Goal: Book appointment/travel/reservation

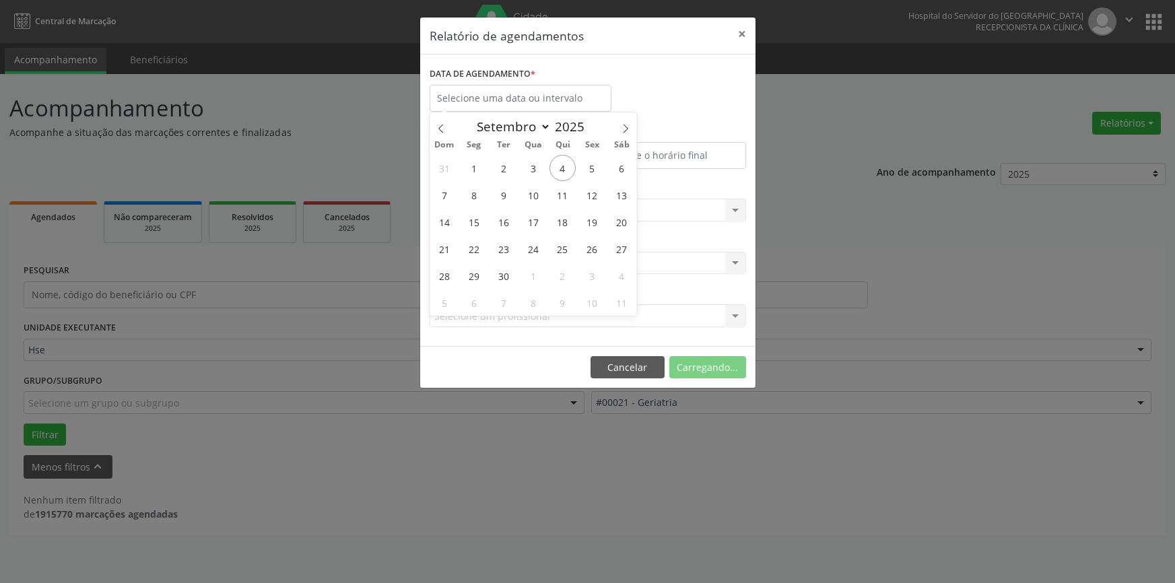
select select "8"
click at [502, 96] on input "text" at bounding box center [521, 98] width 182 height 27
click at [592, 169] on span "5" at bounding box center [592, 168] width 26 height 26
type input "[DATE]"
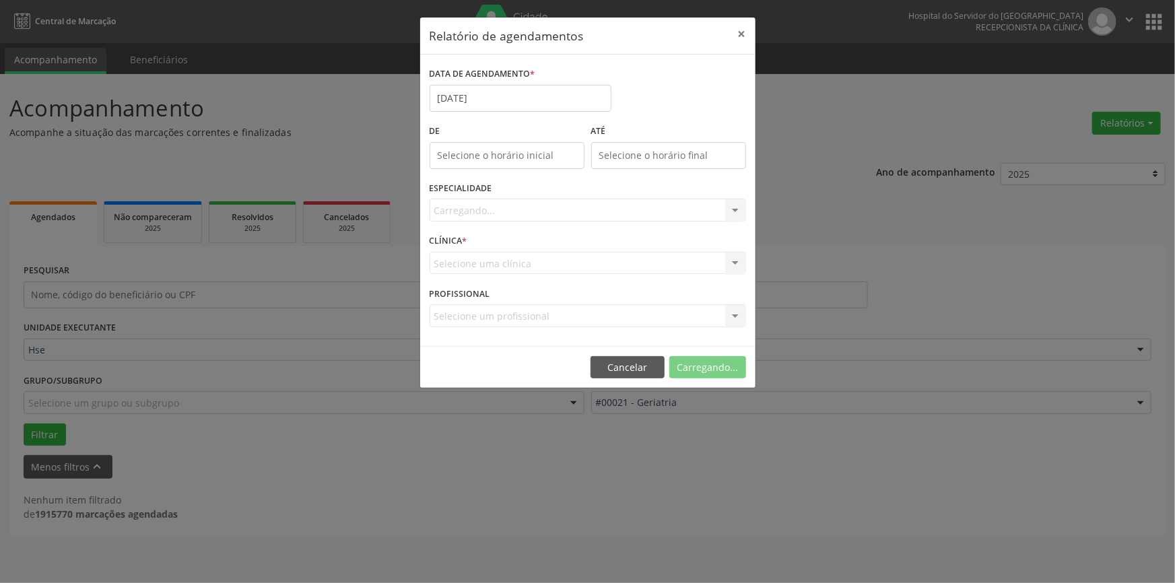
click at [587, 205] on div "Carregando... Nenhum resultado encontrado para: " " Não há nenhuma opção para s…" at bounding box center [588, 210] width 316 height 23
click at [619, 204] on div "Seleciona uma especialidade" at bounding box center [588, 210] width 316 height 23
drag, startPoint x: 485, startPoint y: 276, endPoint x: 475, endPoint y: 276, distance: 10.1
click at [484, 276] on div "CLÍNICA * Hse Hse Nenhum resultado encontrado para: " " Não há nenhuma opção pa…" at bounding box center [587, 257] width 323 height 53
click at [471, 276] on div "CLÍNICA * Hse Hse Nenhum resultado encontrado para: " " Não há nenhuma opção pa…" at bounding box center [587, 257] width 323 height 53
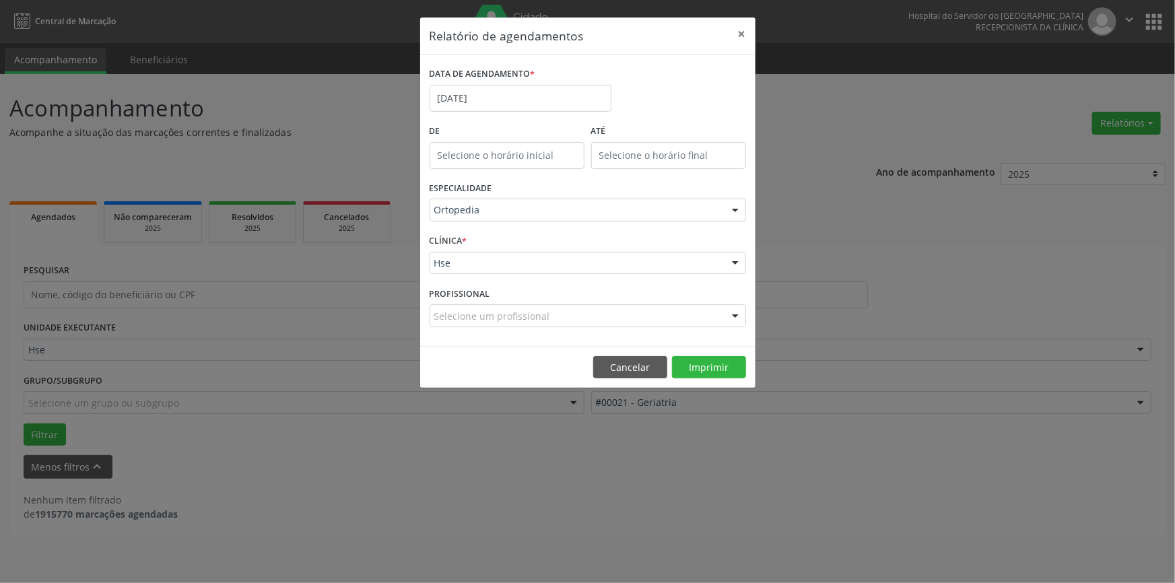
click at [469, 274] on div "CLÍNICA * Hse Hse Nenhum resultado encontrado para: " " Não há nenhuma opção pa…" at bounding box center [587, 257] width 323 height 53
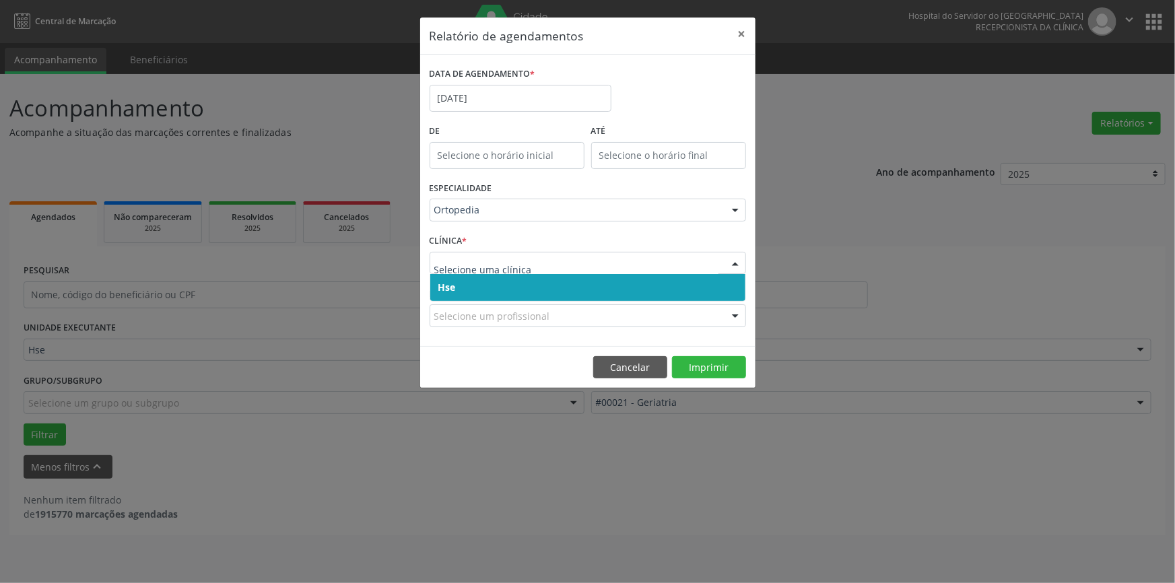
click at [471, 286] on span "Hse" at bounding box center [587, 287] width 315 height 27
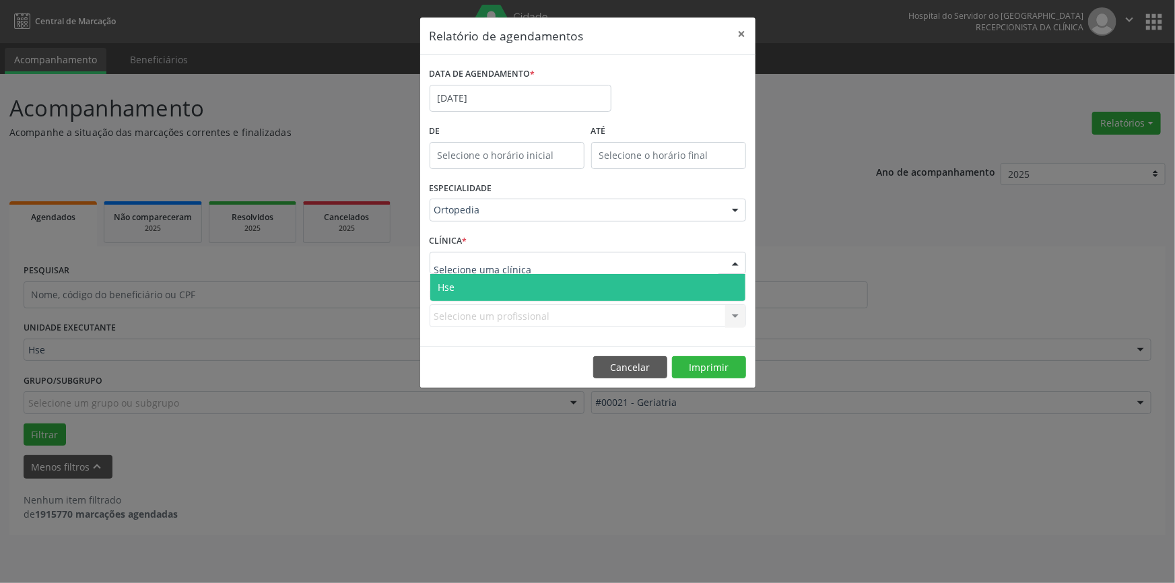
click at [463, 284] on span "Hse" at bounding box center [587, 287] width 315 height 27
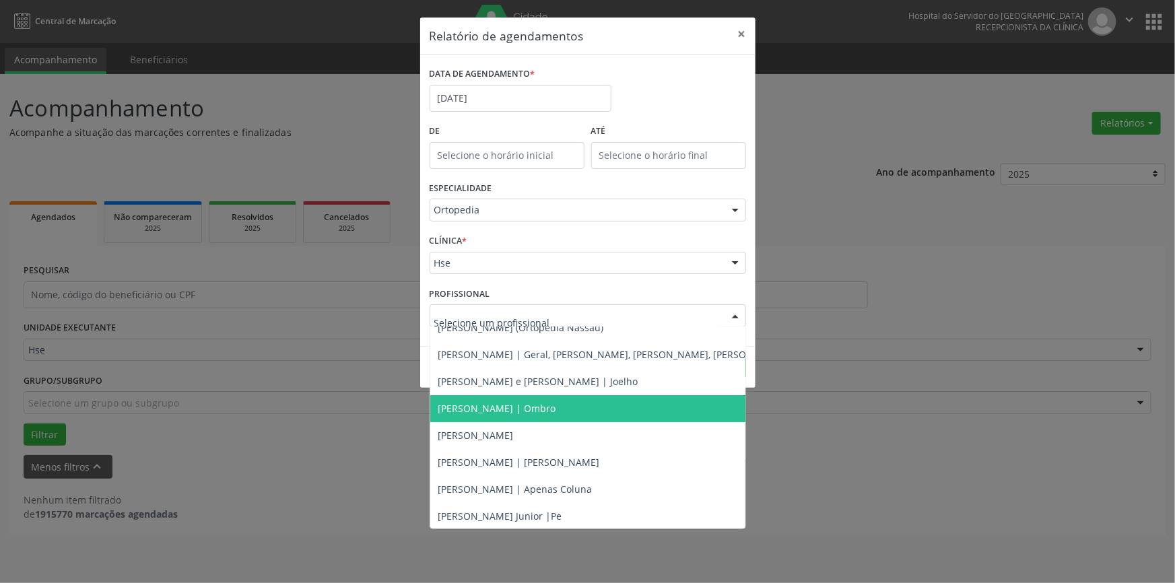
scroll to position [122, 0]
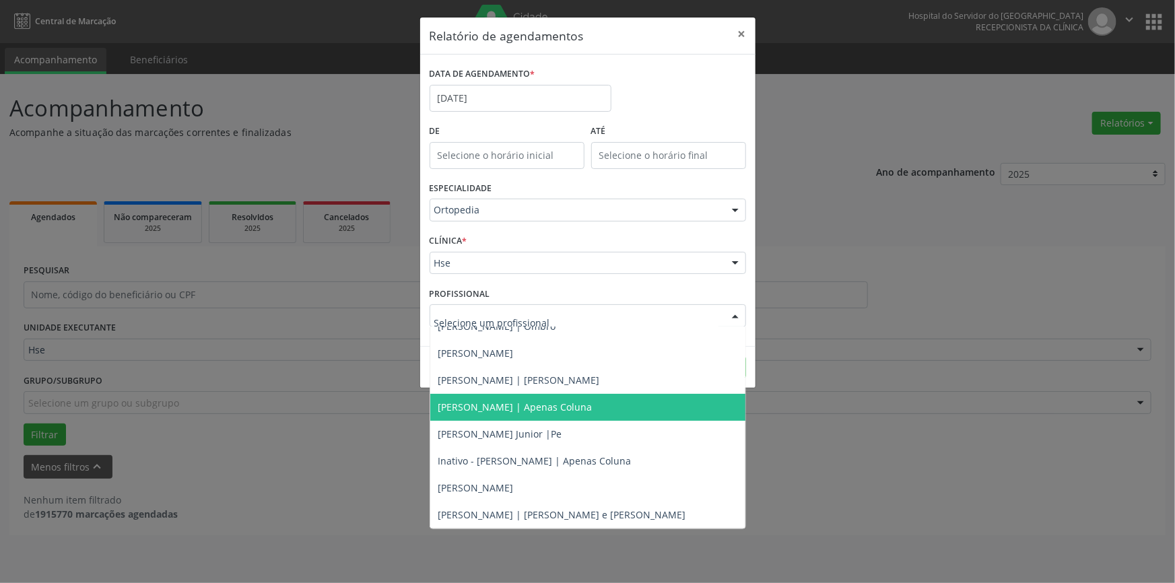
click at [535, 401] on span "[PERSON_NAME] | Apenas Coluna" at bounding box center [515, 407] width 154 height 13
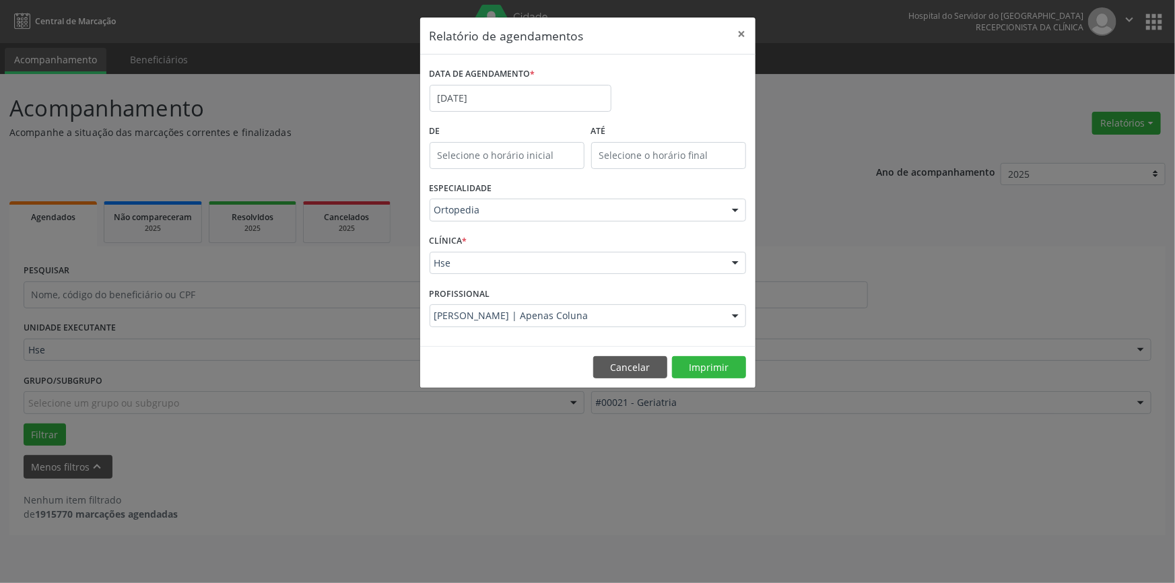
click at [729, 355] on footer "Cancelar Imprimir" at bounding box center [587, 367] width 335 height 42
click at [702, 364] on button "Imprimir" at bounding box center [709, 367] width 74 height 23
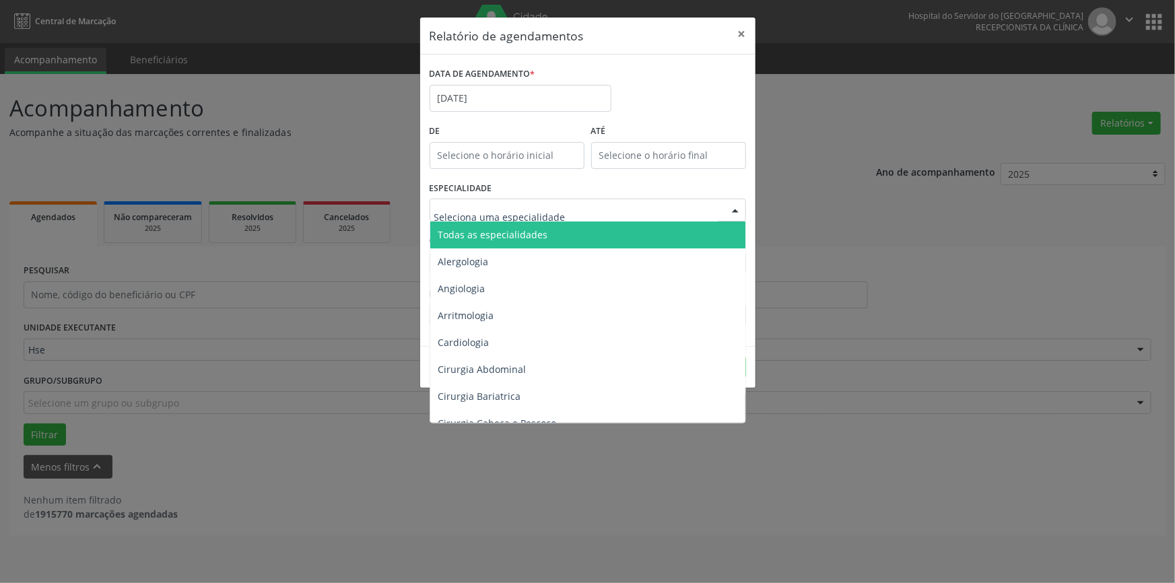
drag, startPoint x: 507, startPoint y: 211, endPoint x: 290, endPoint y: 289, distance: 230.2
click at [507, 211] on input "text" at bounding box center [576, 216] width 284 height 27
type input "a"
type input "car"
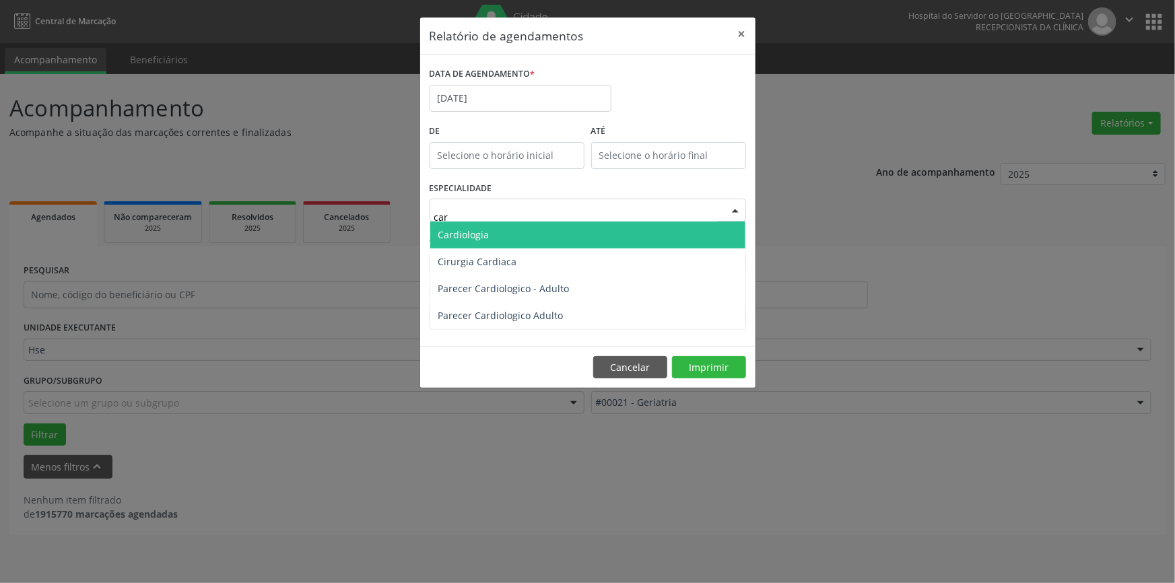
click at [534, 239] on span "Cardiologia" at bounding box center [587, 235] width 315 height 27
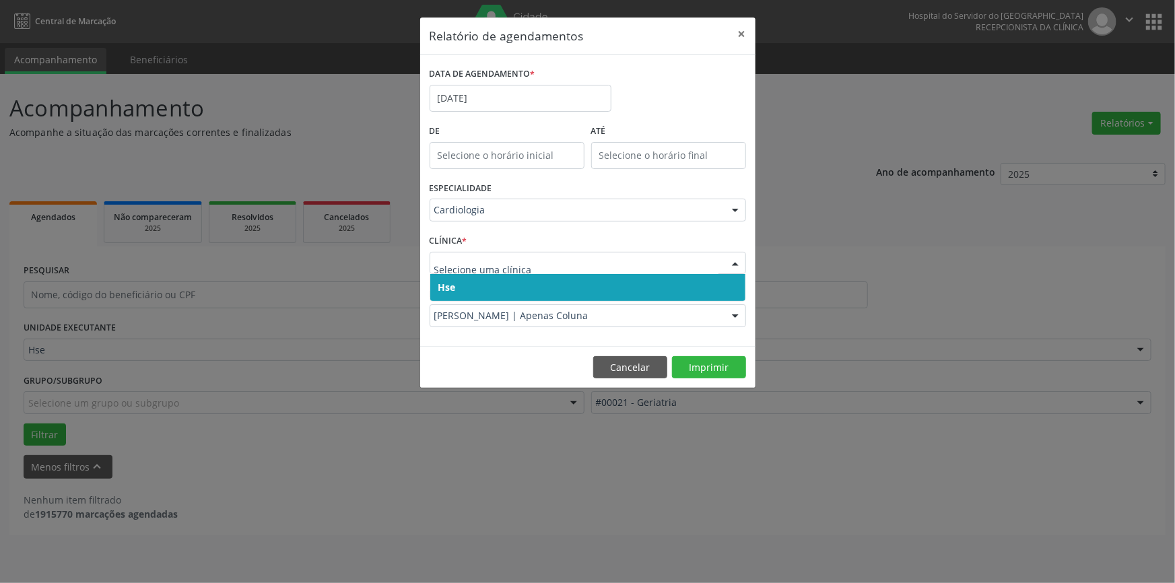
drag, startPoint x: 505, startPoint y: 287, endPoint x: 500, endPoint y: 274, distance: 13.9
click at [505, 287] on span "Hse" at bounding box center [587, 287] width 315 height 27
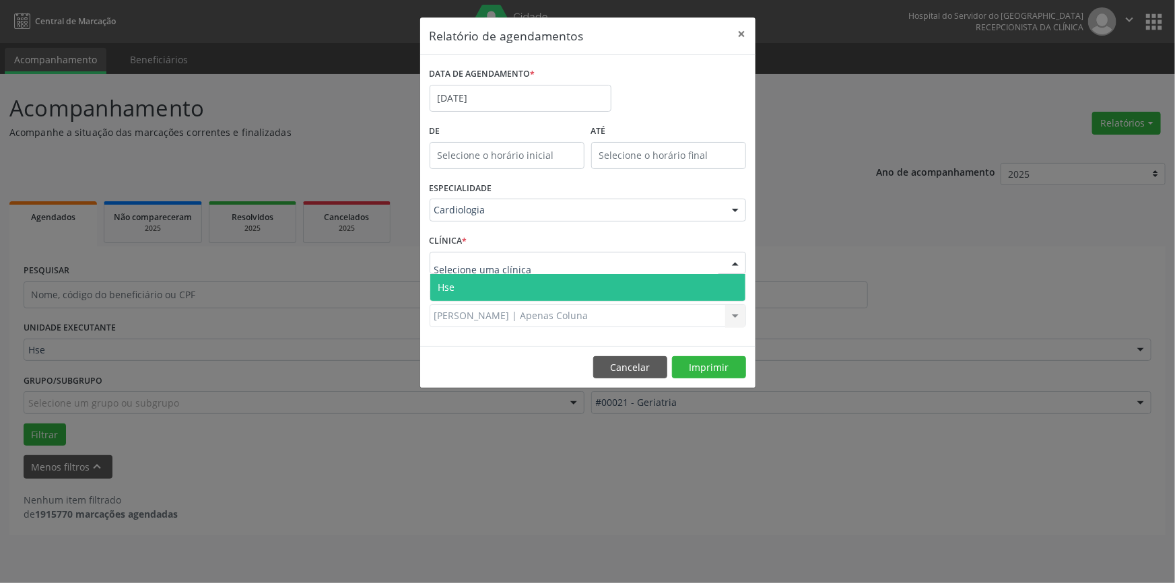
click at [518, 291] on span "Hse" at bounding box center [587, 287] width 315 height 27
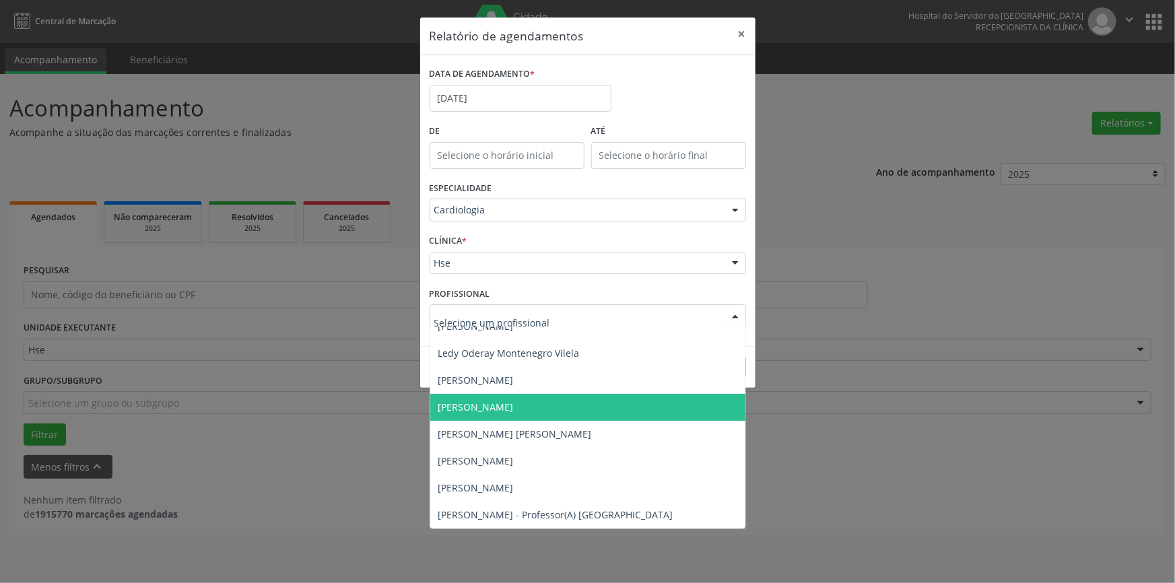
click at [660, 316] on div at bounding box center [588, 315] width 316 height 23
type input "ui"
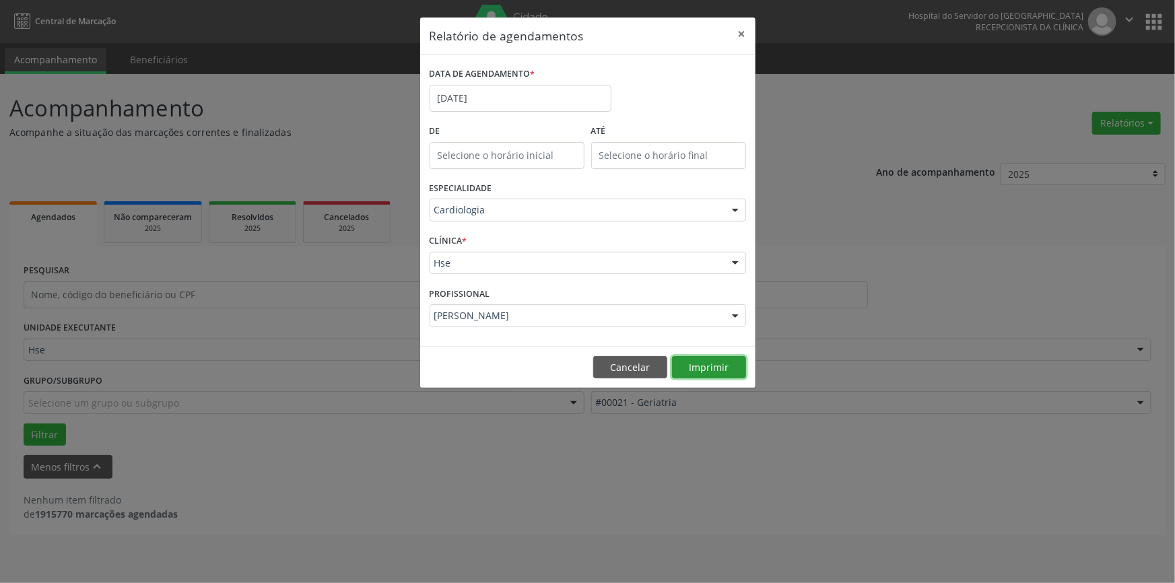
click at [692, 367] on button "Imprimir" at bounding box center [709, 367] width 74 height 23
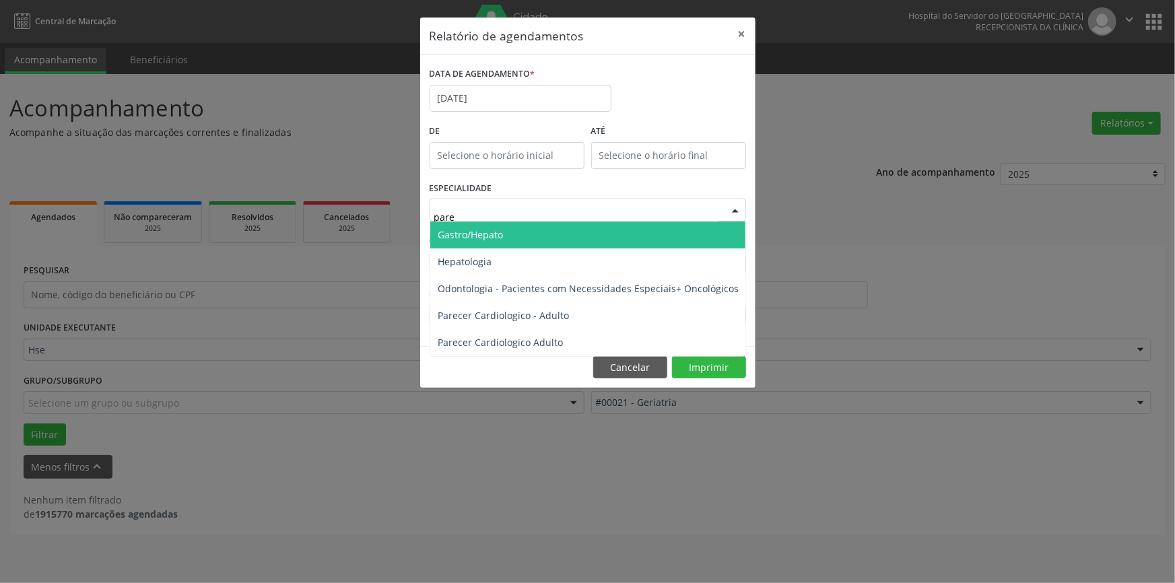
type input "parec"
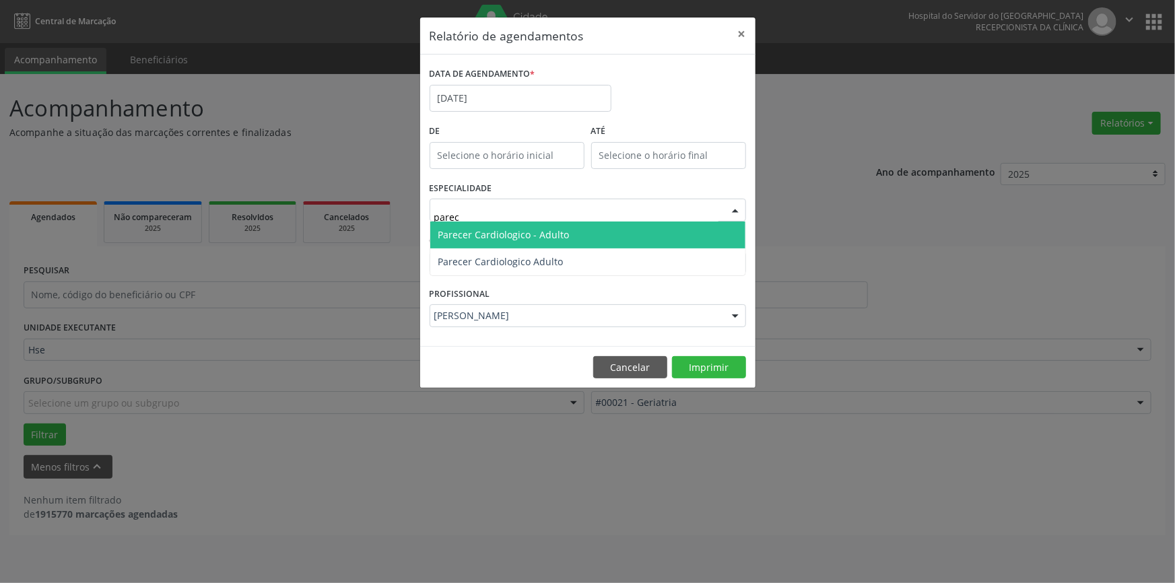
drag, startPoint x: 503, startPoint y: 224, endPoint x: 511, endPoint y: 236, distance: 14.6
click at [504, 226] on span "Parecer Cardiologico - Adulto" at bounding box center [587, 235] width 315 height 27
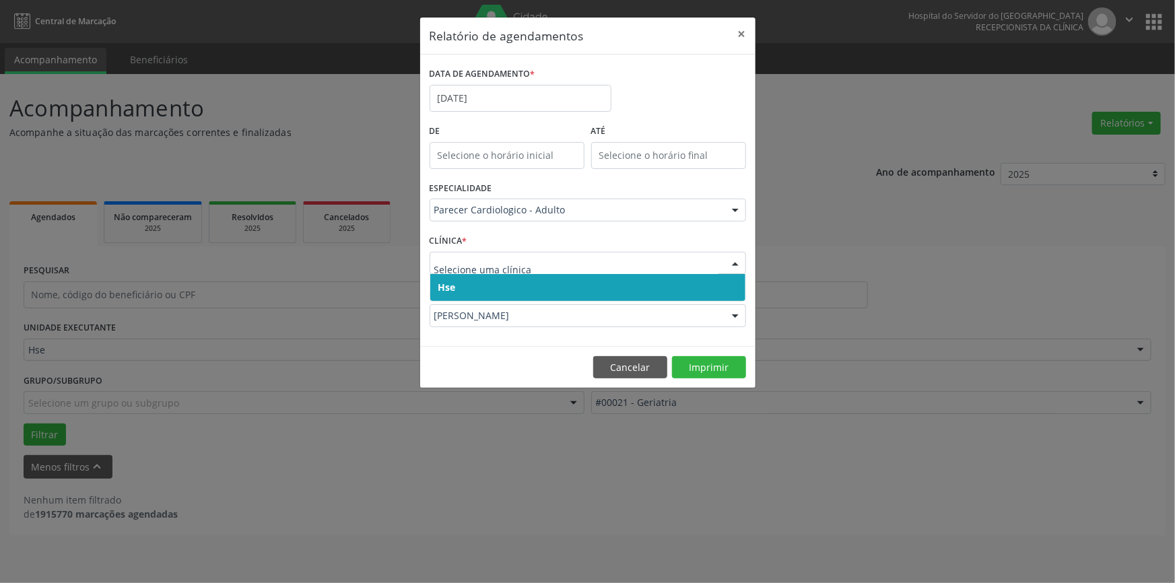
click at [475, 283] on span "Hse" at bounding box center [587, 287] width 315 height 27
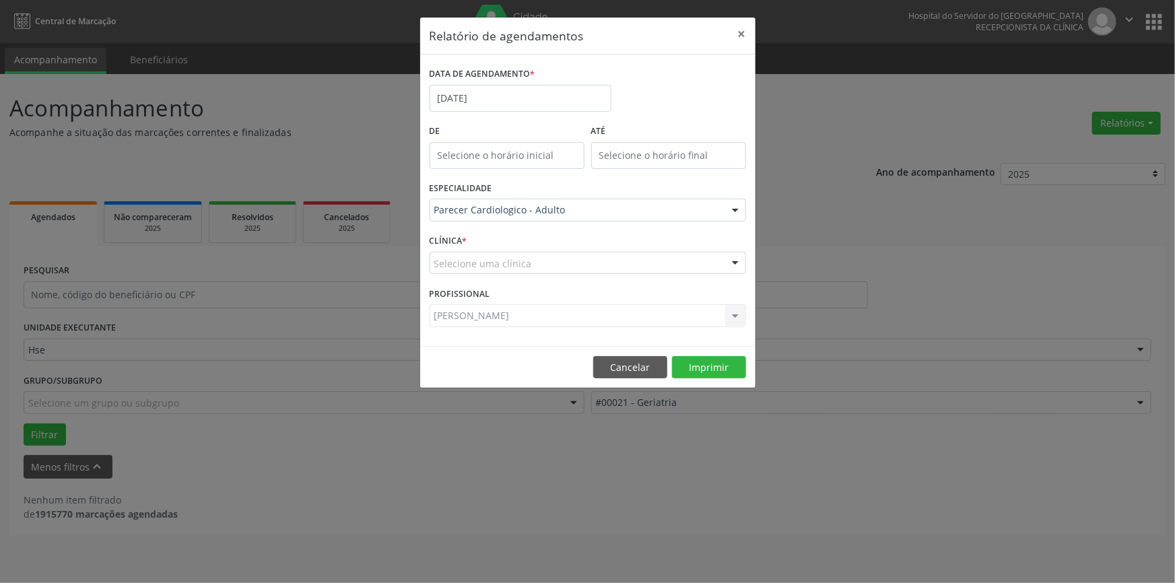
click at [479, 249] on div "CLÍNICA * Selecione uma clínica Hse Nenhum resultado encontrado para: " " Não h…" at bounding box center [587, 257] width 323 height 53
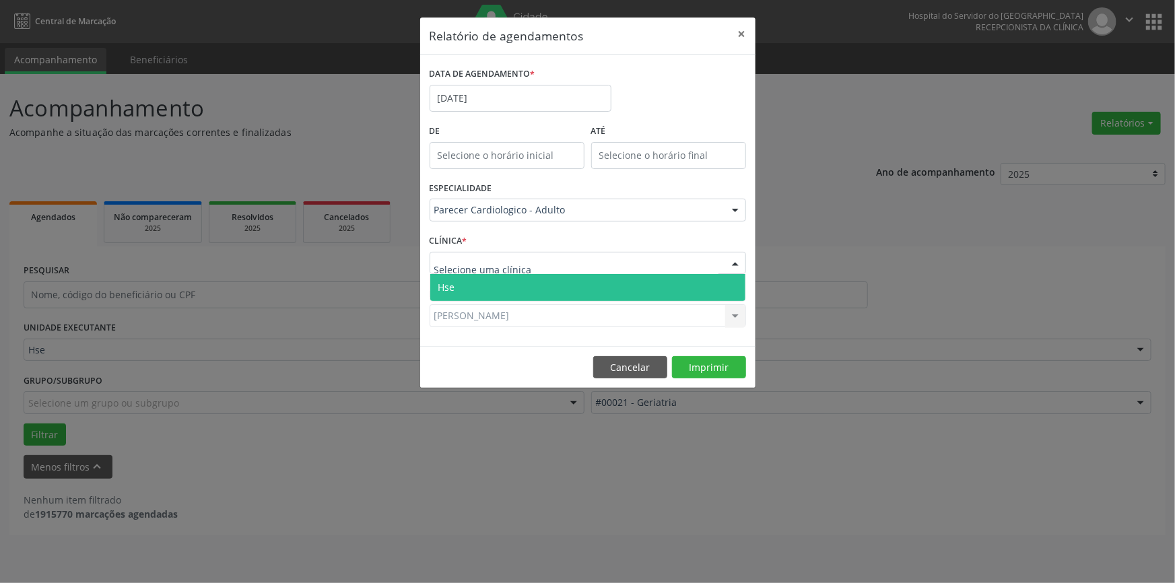
click at [482, 282] on span "Hse" at bounding box center [587, 287] width 315 height 27
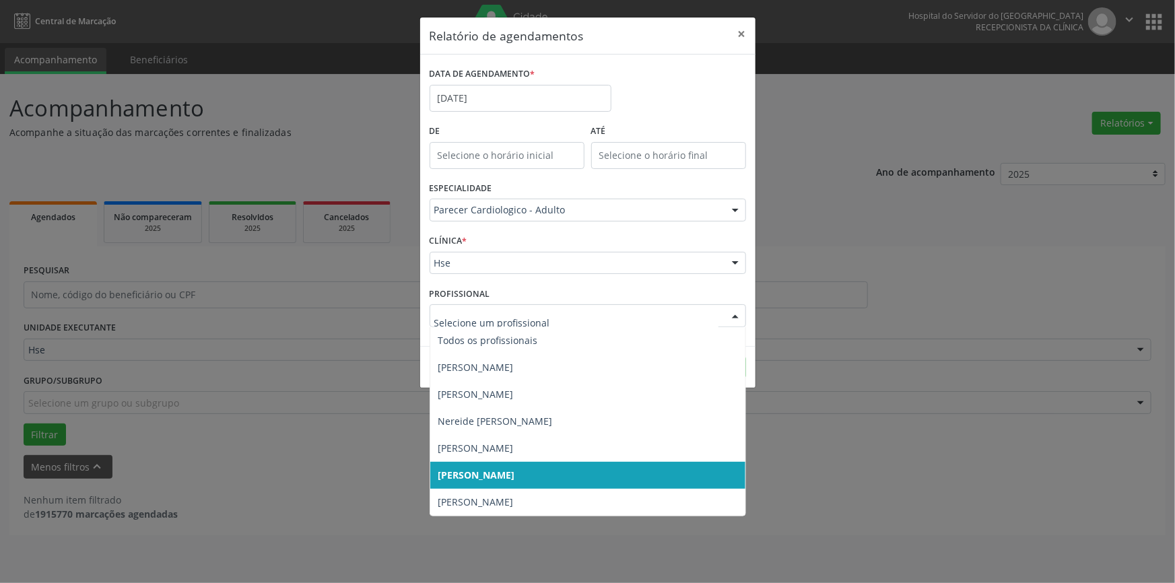
click at [515, 475] on span "[PERSON_NAME]" at bounding box center [476, 475] width 77 height 13
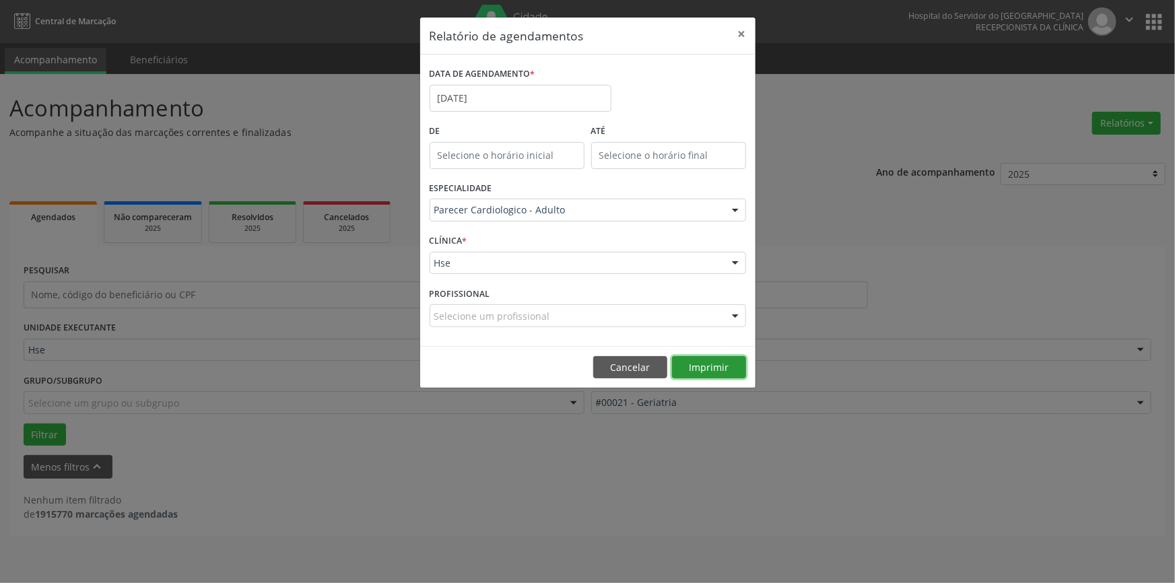
click at [725, 372] on button "Imprimir" at bounding box center [709, 367] width 74 height 23
click at [735, 43] on button "×" at bounding box center [742, 34] width 27 height 33
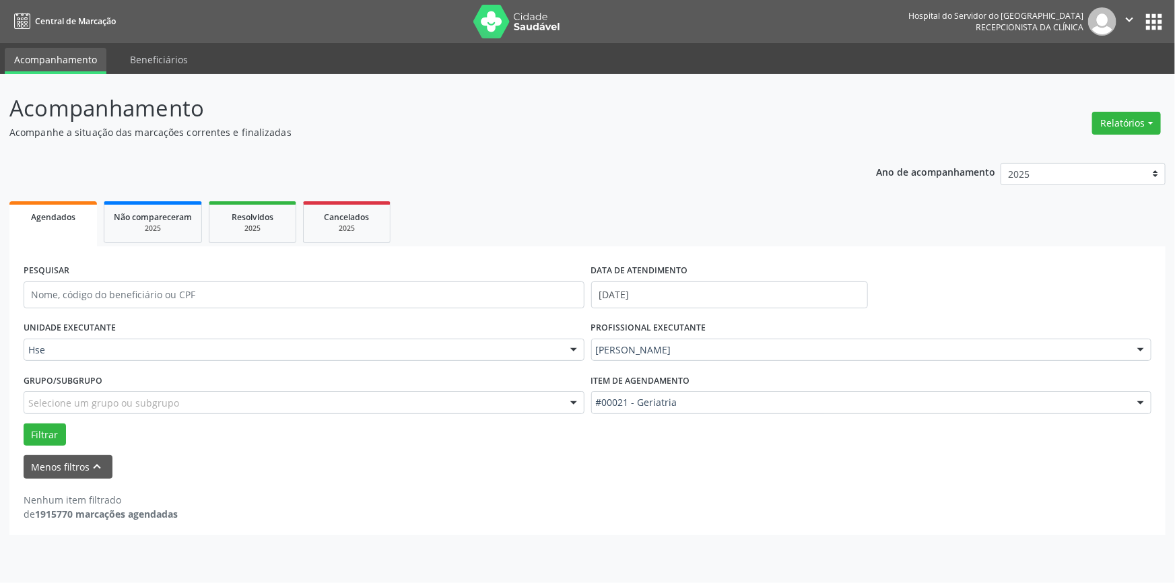
click at [428, 405] on div "Selecione um grupo ou subgrupo" at bounding box center [304, 402] width 561 height 23
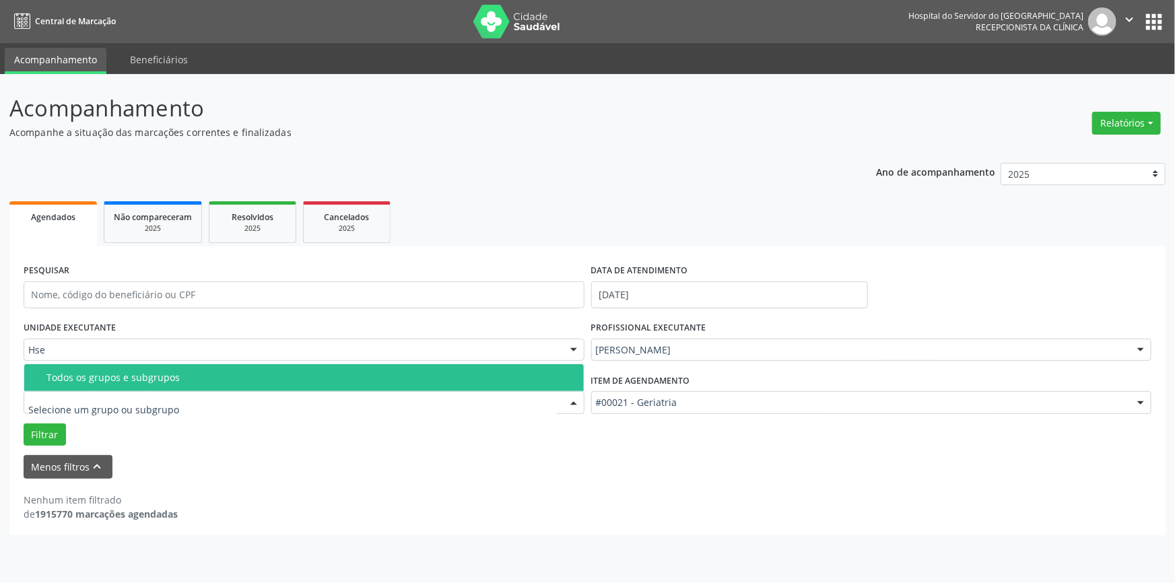
click at [409, 458] on div "Menos filtros keyboard_arrow_up" at bounding box center [587, 467] width 1135 height 24
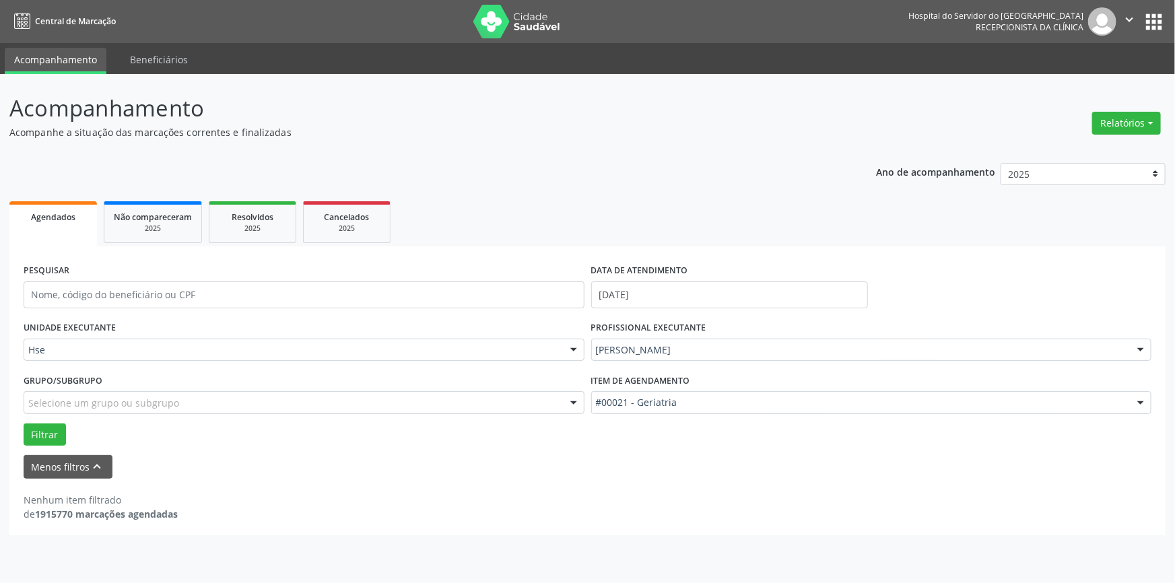
drag, startPoint x: 304, startPoint y: 350, endPoint x: 303, endPoint y: 364, distance: 13.5
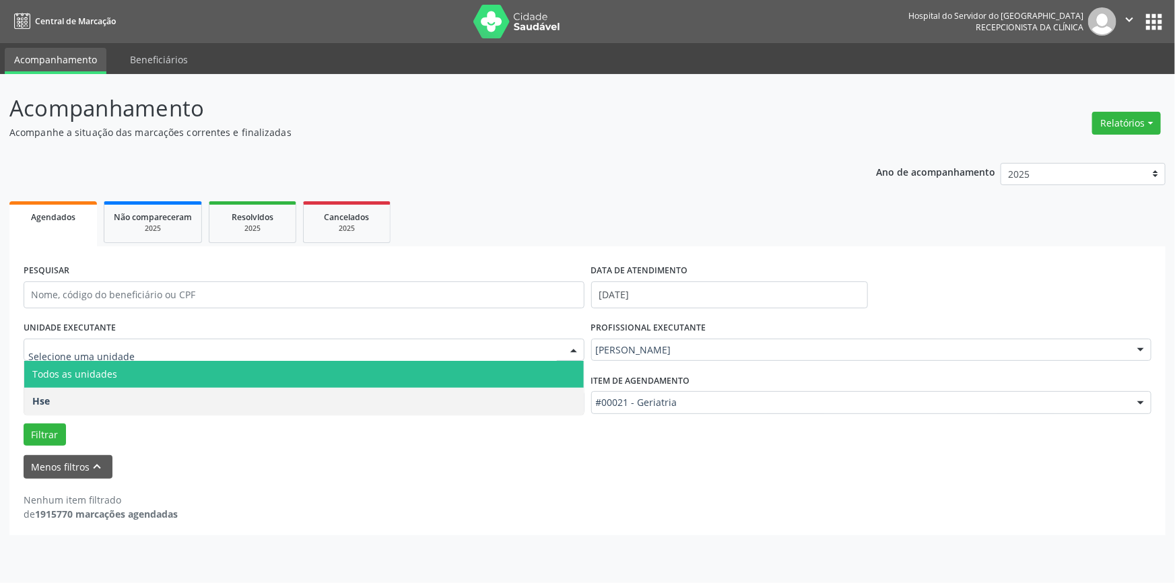
click at [272, 386] on span "Todos as unidades" at bounding box center [304, 374] width 560 height 27
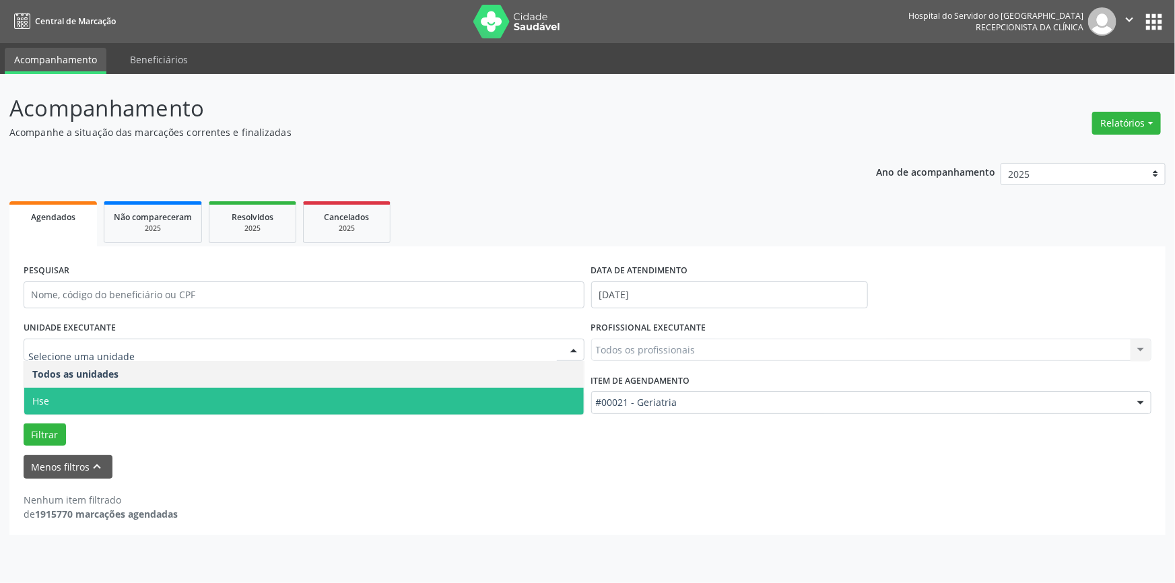
click at [435, 395] on span "Hse" at bounding box center [304, 401] width 560 height 27
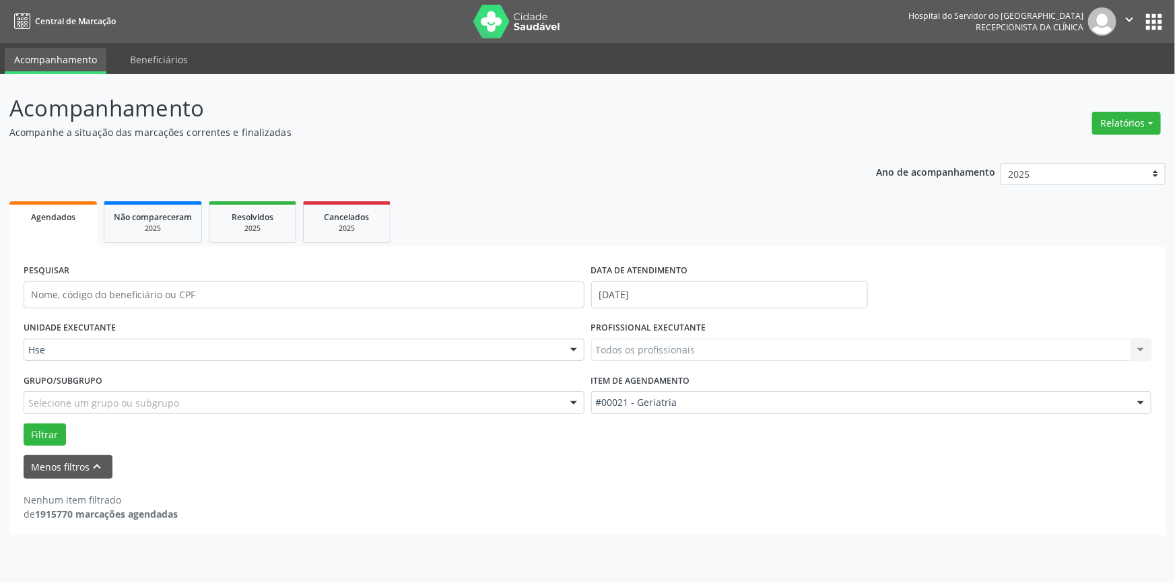
click at [671, 343] on div "Todos os profissionais Todos os profissionais [PERSON_NAME] Interaminense Junio…" at bounding box center [871, 350] width 561 height 23
click at [660, 349] on div "Todos os profissionais Todos os profissionais [PERSON_NAME] Interaminense Junio…" at bounding box center [871, 350] width 561 height 23
click at [616, 343] on div "Todos os profissionais Todos os profissionais [PERSON_NAME] Interaminense Junio…" at bounding box center [871, 350] width 561 height 23
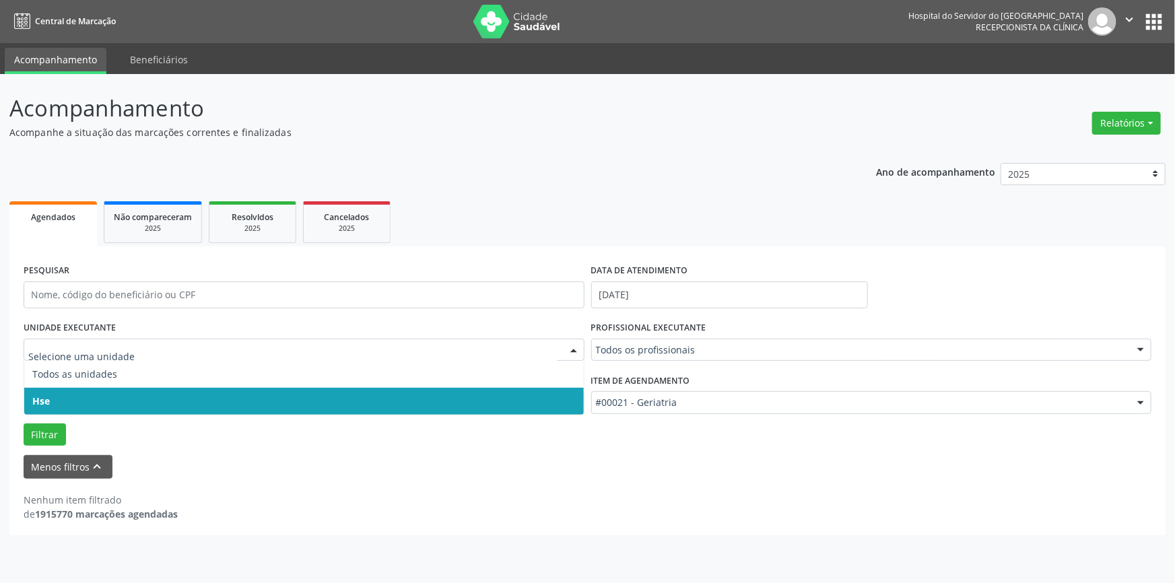
click at [403, 391] on span "Hse" at bounding box center [304, 401] width 560 height 27
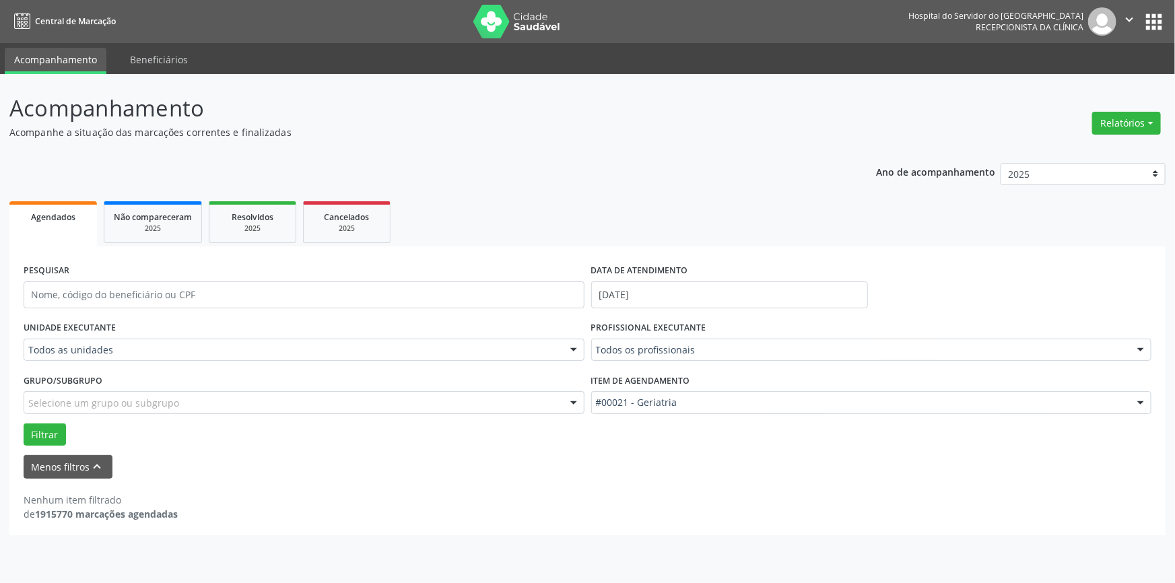
click at [672, 361] on div "PROFISSIONAL EXECUTANTE Todos os profissionais Todos os profissionais [PERSON_N…" at bounding box center [872, 344] width 568 height 53
click at [669, 357] on div "Todos os profissionais" at bounding box center [871, 350] width 561 height 23
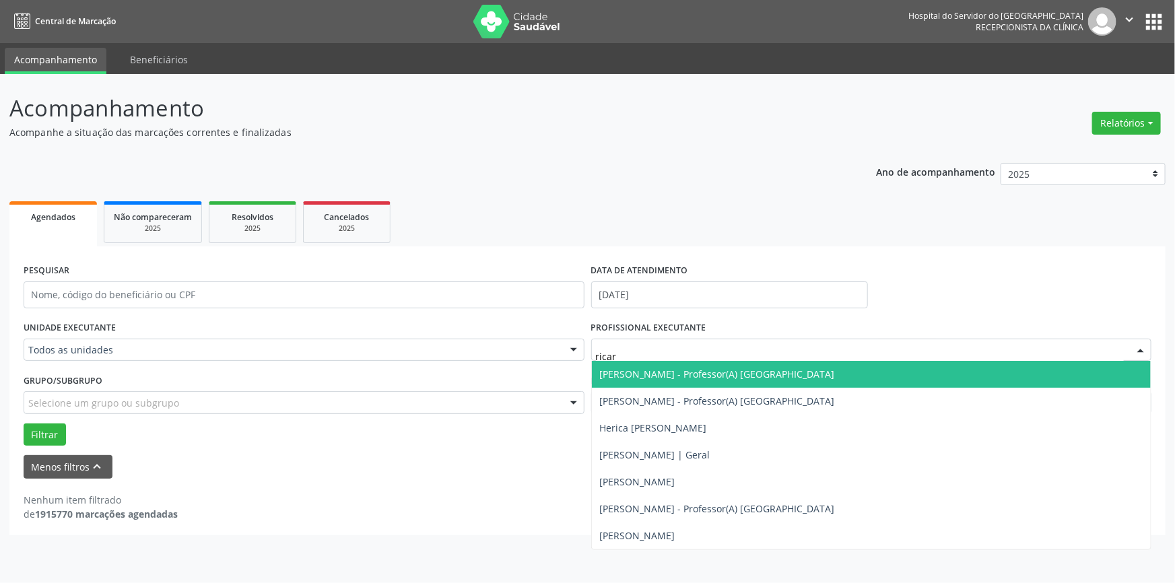
type input "ricard"
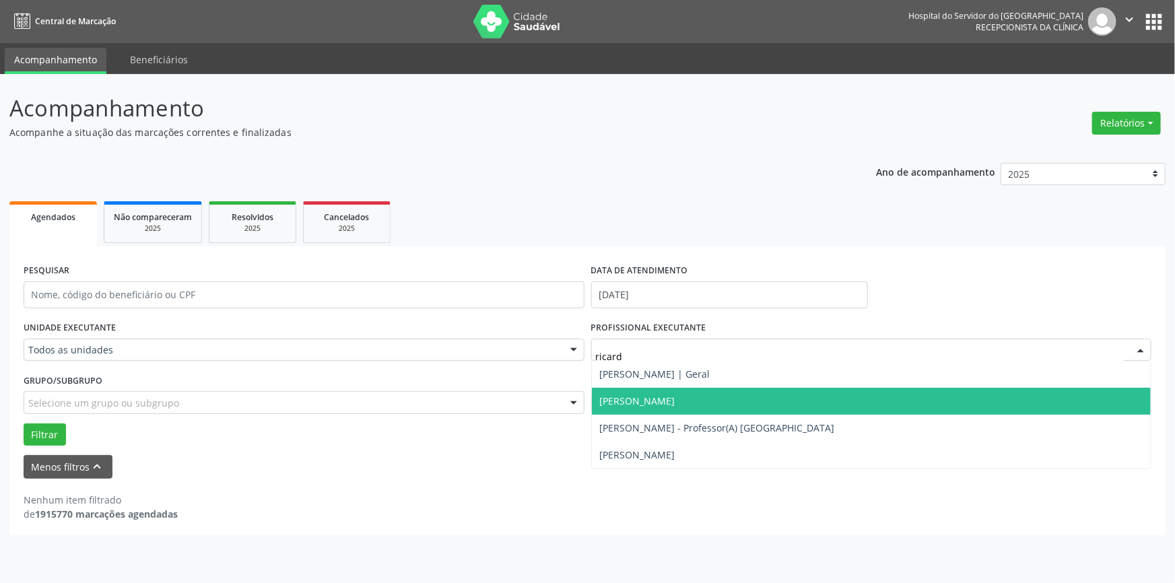
click at [763, 397] on span "[PERSON_NAME]" at bounding box center [872, 401] width 560 height 27
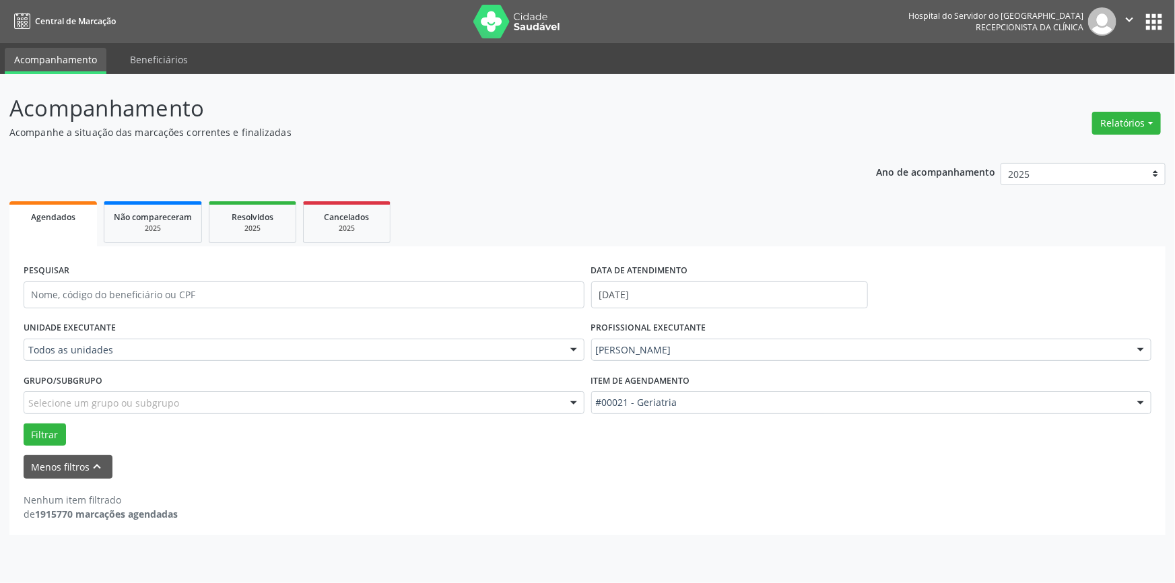
click at [663, 411] on div "#00021 - Geriatria" at bounding box center [871, 402] width 561 height 23
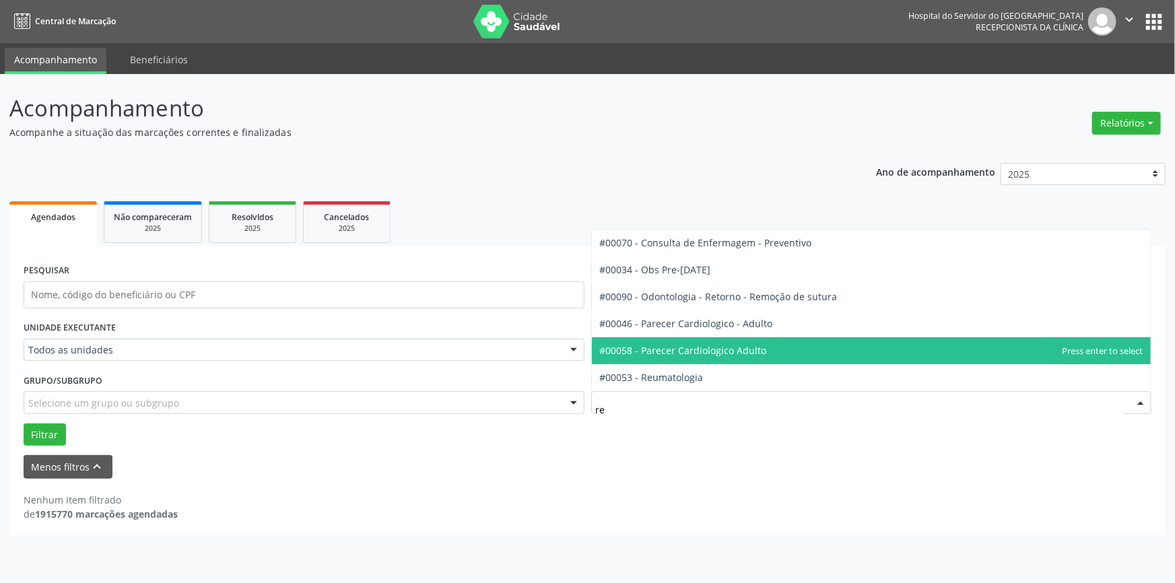
type input "reu"
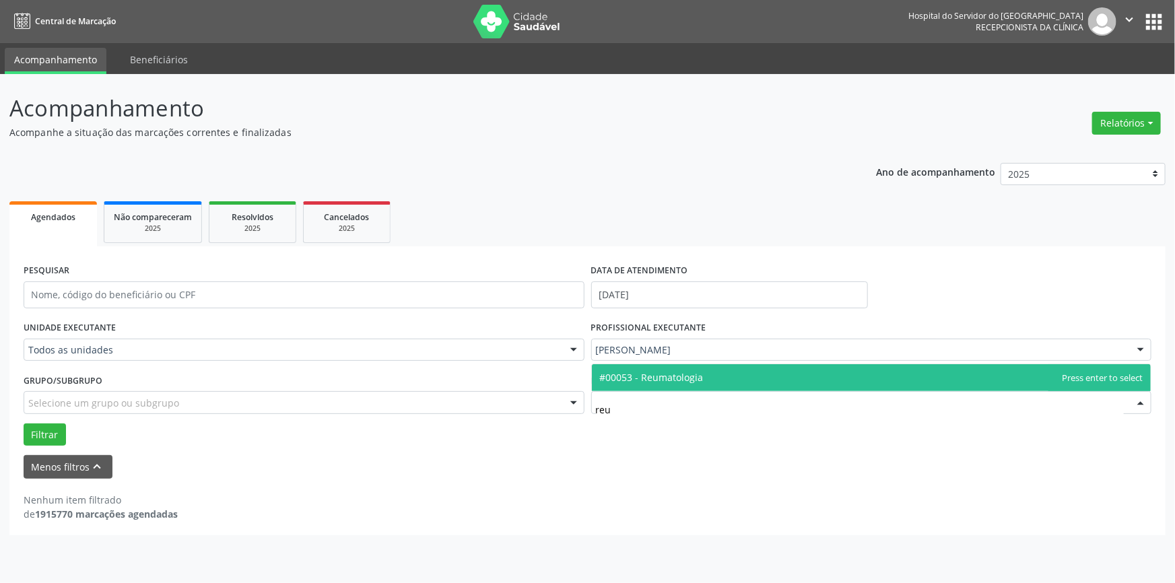
click at [679, 373] on span "#00053 - Reumatologia" at bounding box center [652, 377] width 104 height 13
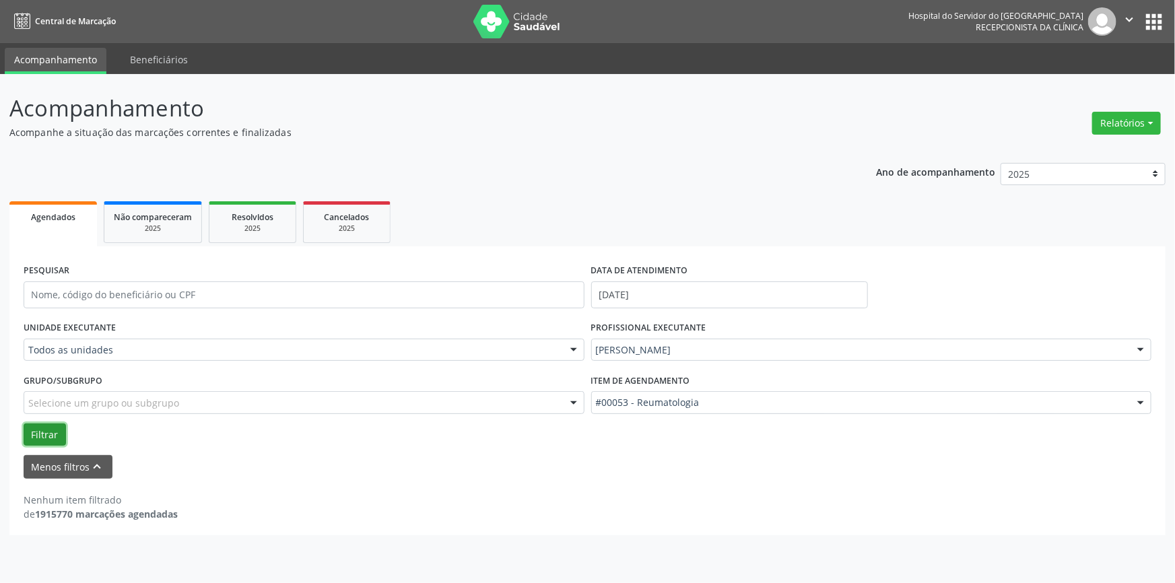
click at [52, 418] on div "UNIDADE EXECUTANTE Todos as unidades Todos as unidades Hse Nenhum resultado enc…" at bounding box center [587, 382] width 1135 height 128
click at [24, 424] on button "Filtrar" at bounding box center [45, 435] width 42 height 23
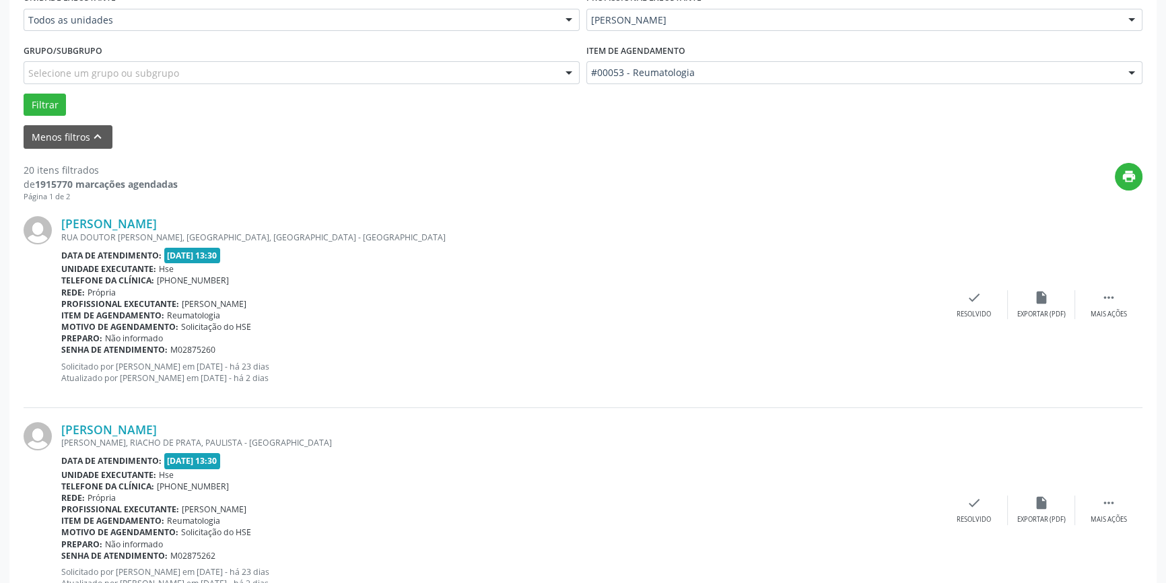
scroll to position [310, 0]
